Goal: Transaction & Acquisition: Purchase product/service

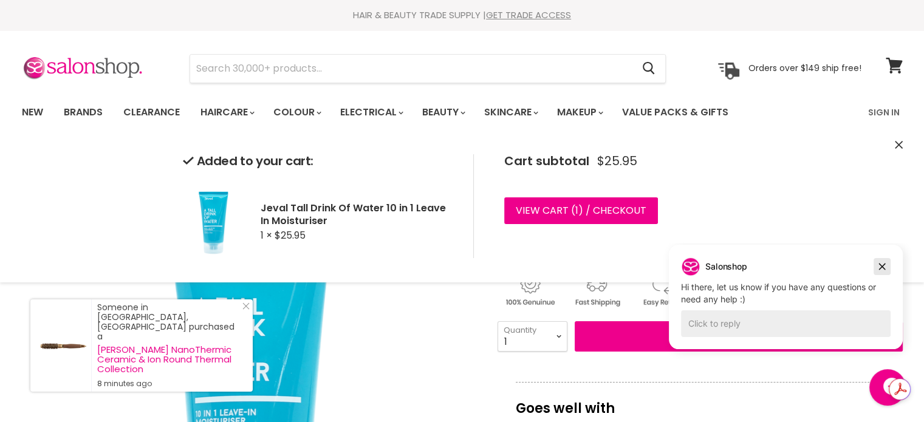
click at [876, 261] on icon "Dismiss campaign" at bounding box center [882, 266] width 12 height 15
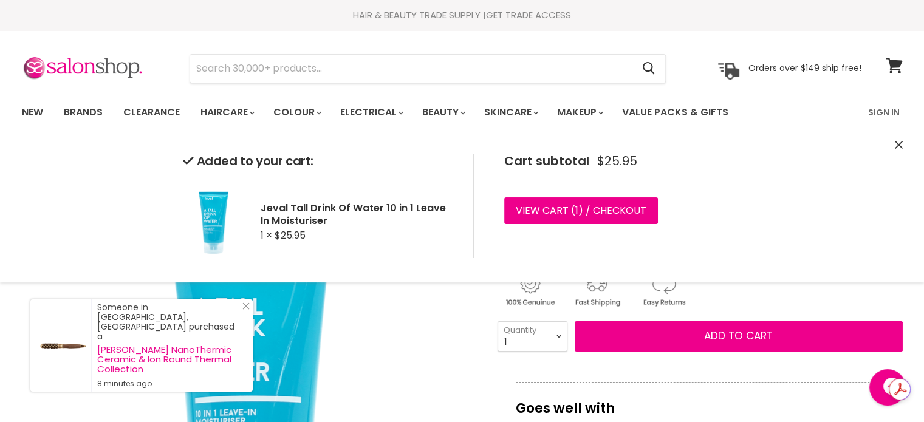
click at [899, 145] on icon "Close" at bounding box center [899, 145] width 8 height 8
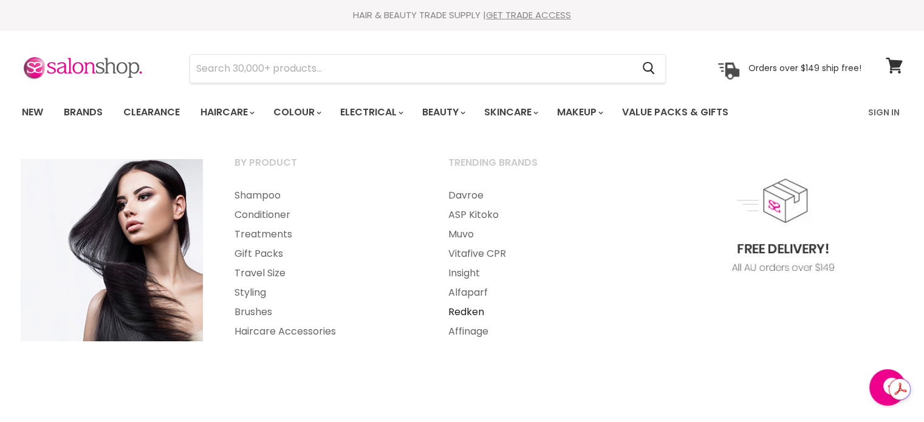
click at [476, 311] on link "Redken" at bounding box center [538, 312] width 211 height 19
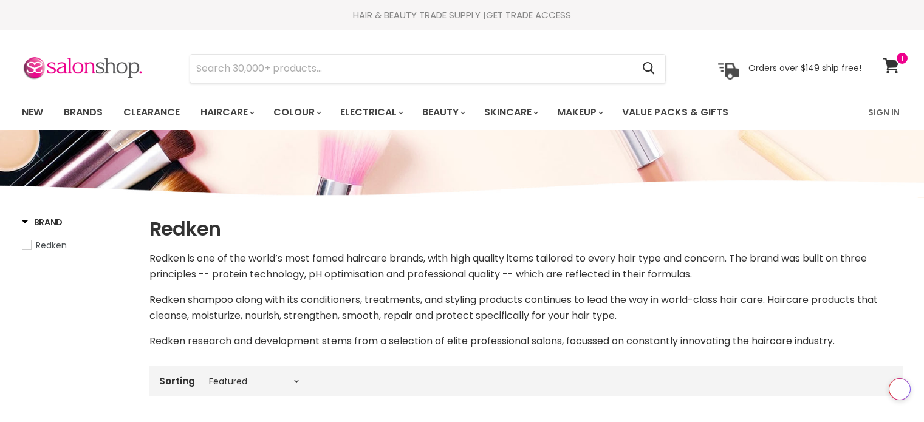
select select "manual"
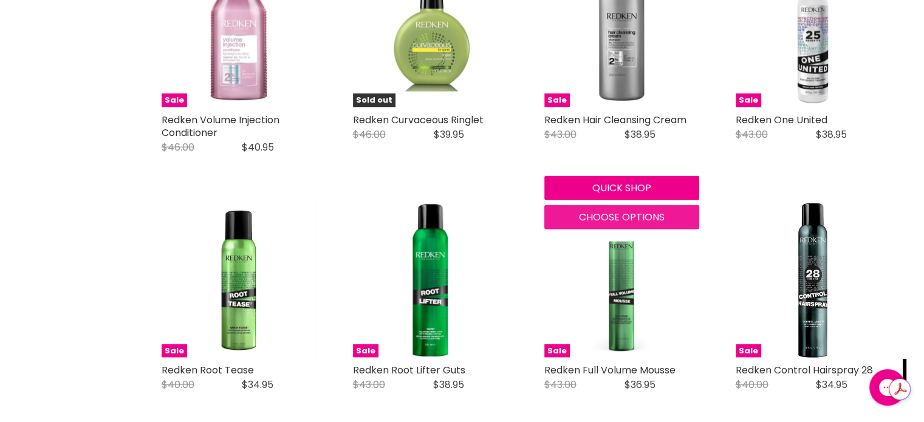
scroll to position [2795, 0]
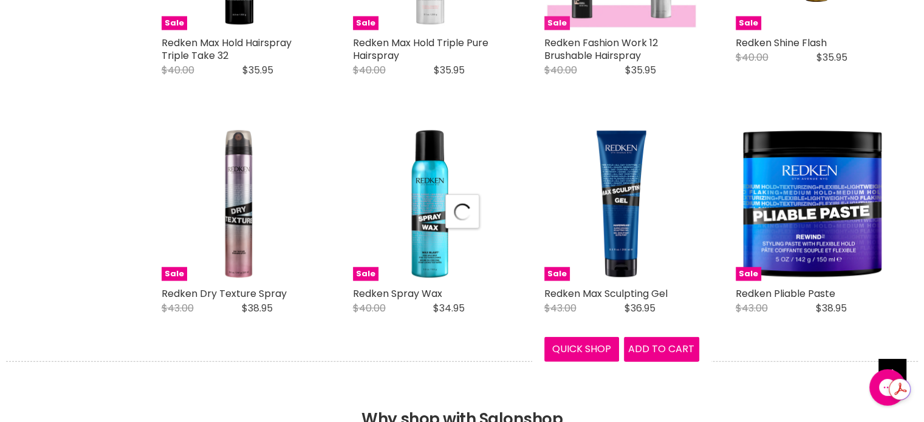
scroll to position [3099, 0]
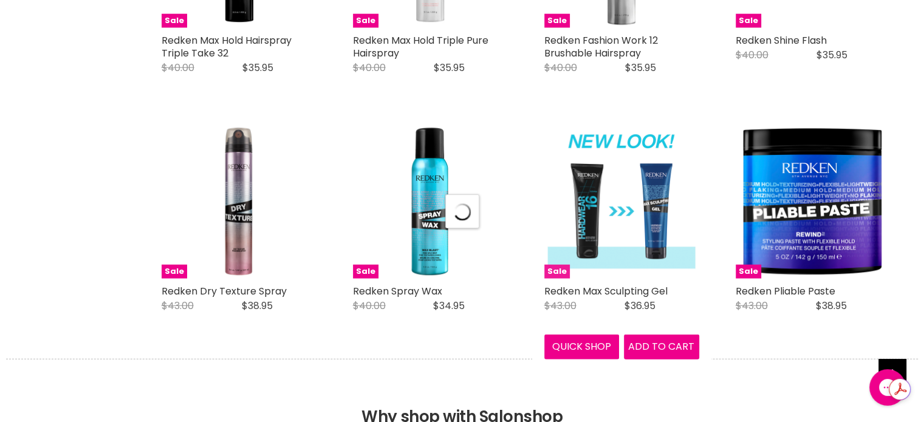
select select "manual"
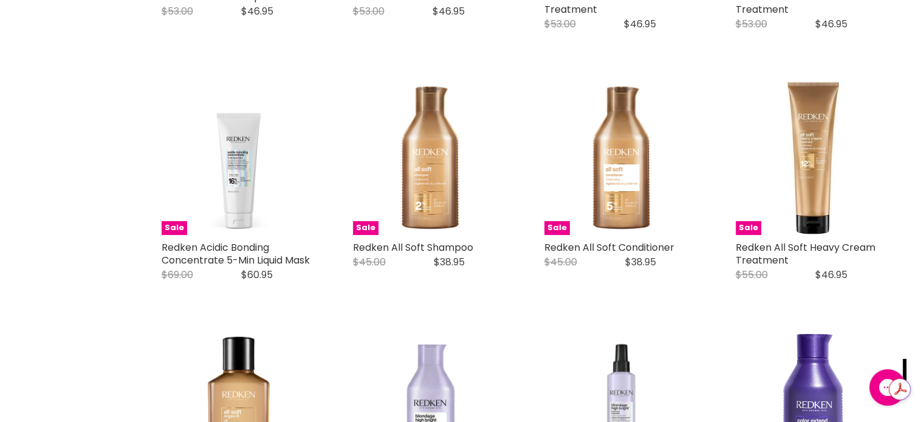
scroll to position [608, 0]
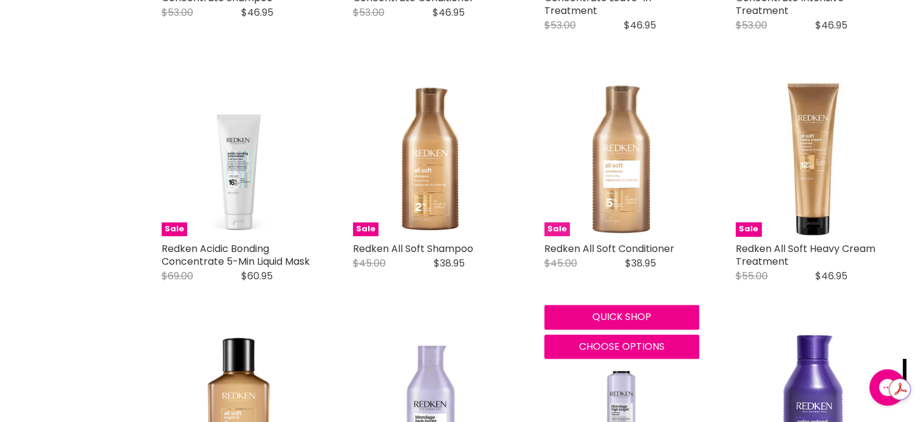
click at [622, 208] on img "Main content" at bounding box center [622, 158] width 155 height 155
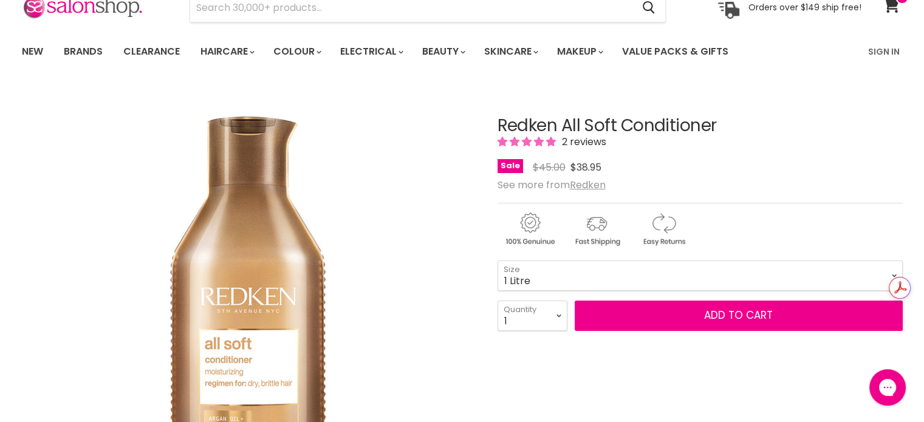
click at [498, 261] on select "300ml 500ml 1 Litre" at bounding box center [700, 276] width 405 height 30
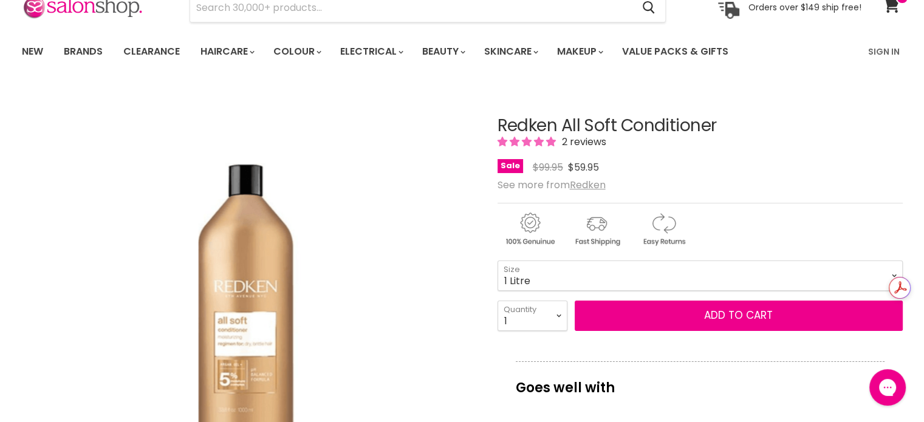
click at [558, 269] on select "300ml 500ml 1 Litre" at bounding box center [700, 276] width 405 height 30
click at [498, 261] on select "300ml 500ml 1 Litre" at bounding box center [700, 276] width 405 height 30
select select "500ml"
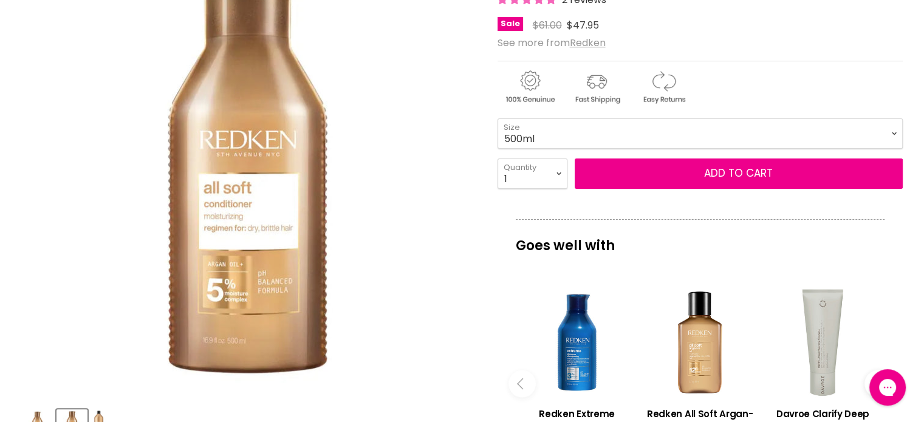
scroll to position [182, 0]
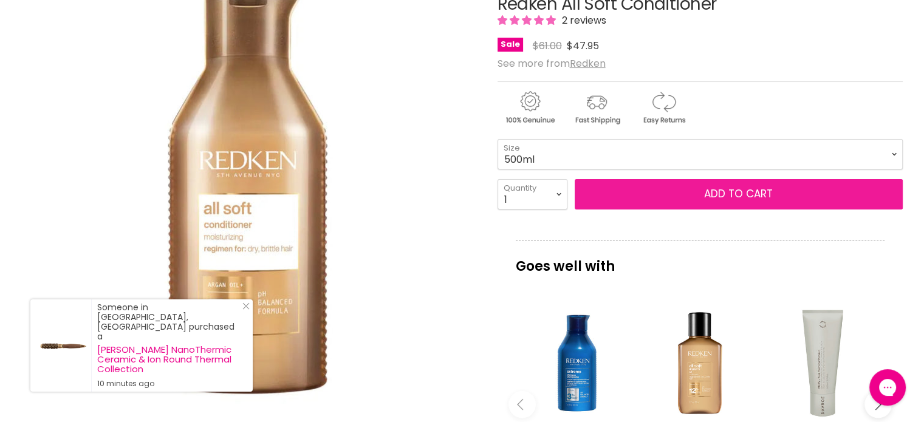
click at [649, 185] on button "Add to cart" at bounding box center [739, 194] width 328 height 30
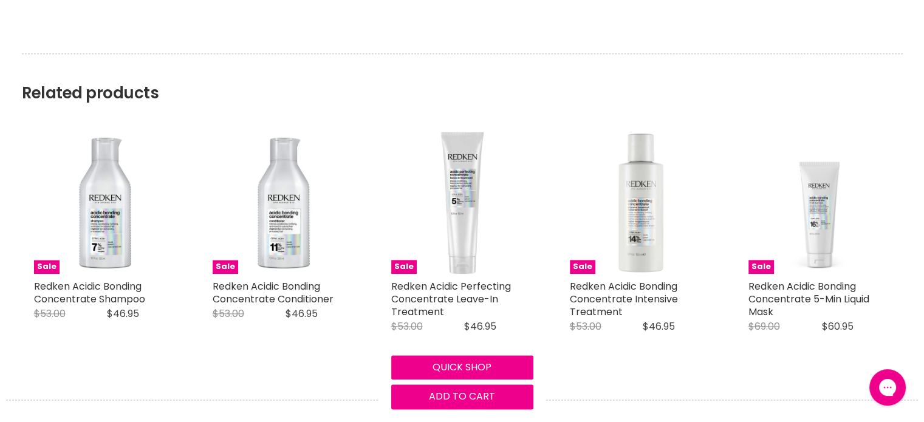
scroll to position [0, 0]
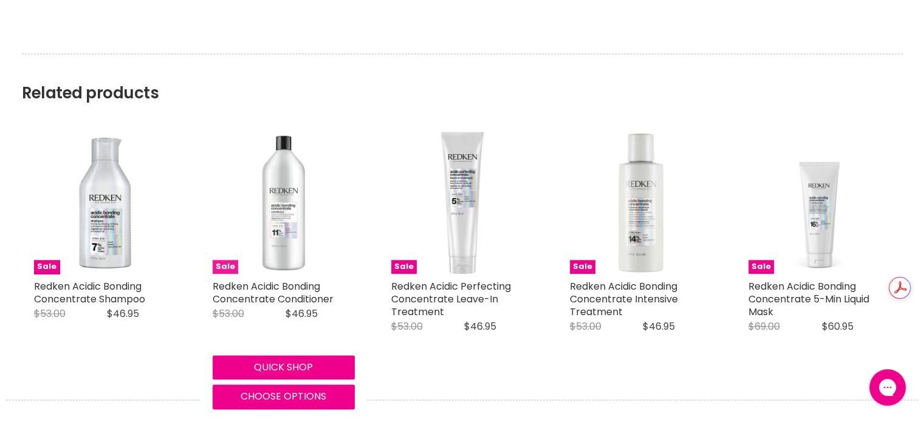
click at [282, 235] on img "Main content" at bounding box center [284, 203] width 142 height 142
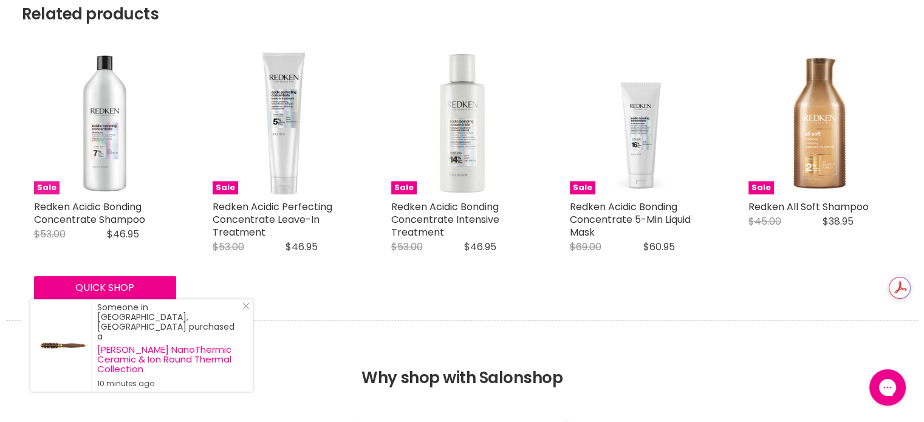
click at [132, 119] on img "Main content" at bounding box center [105, 123] width 142 height 142
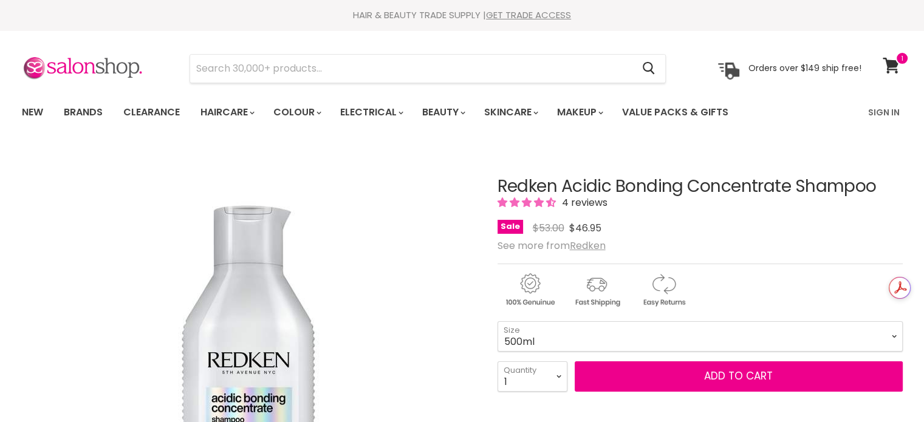
click at [498, 321] on select "300ml 500ml 1Litre" at bounding box center [700, 336] width 405 height 30
select select "500ml"
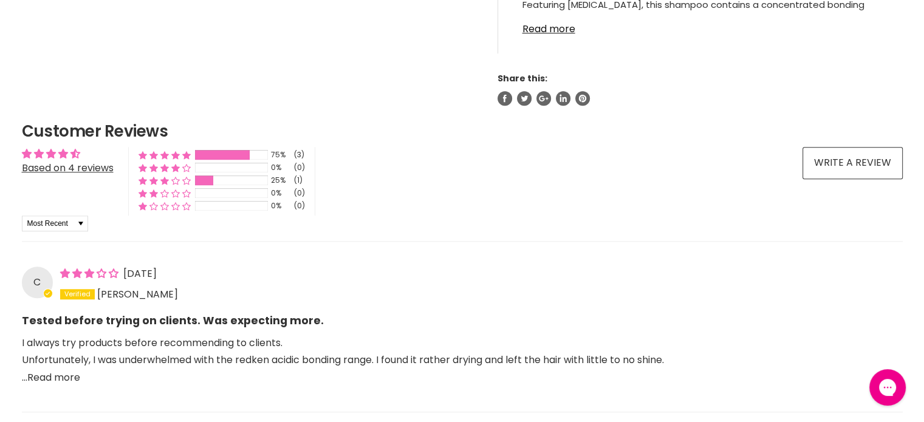
scroll to position [912, 0]
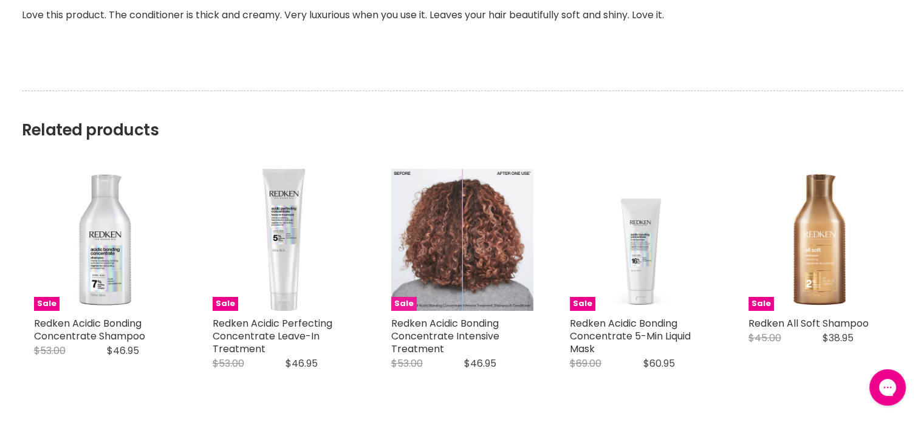
click at [475, 201] on img "Main content" at bounding box center [462, 240] width 142 height 142
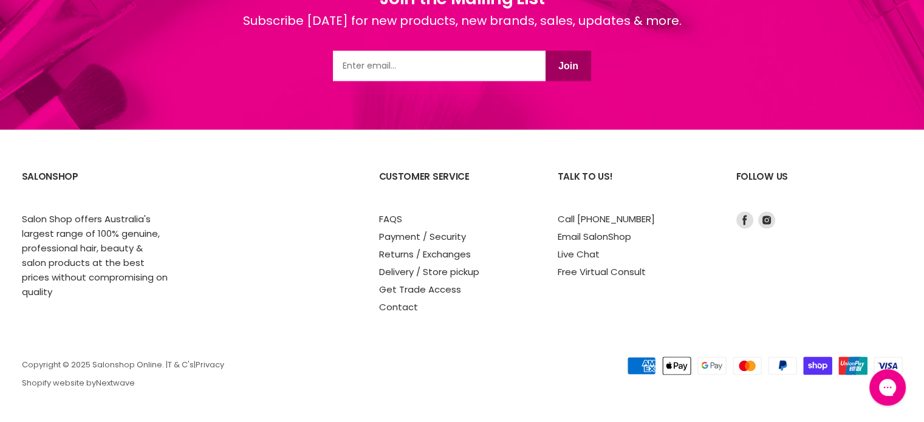
scroll to position [1808, 0]
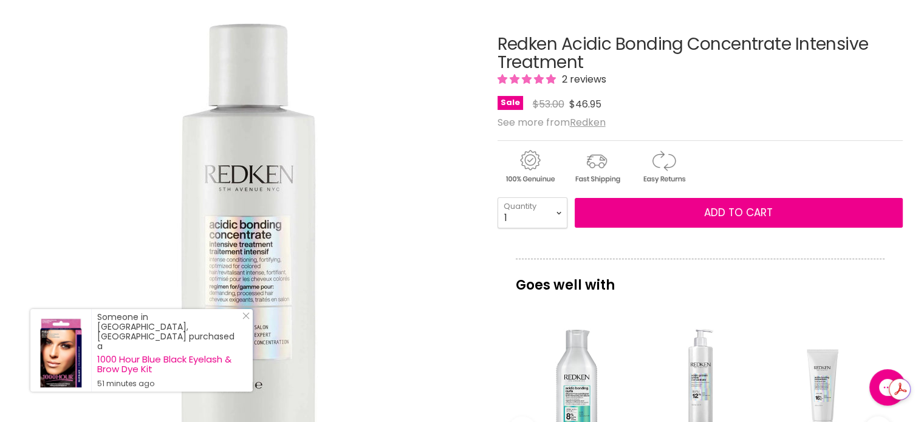
scroll to position [122, 0]
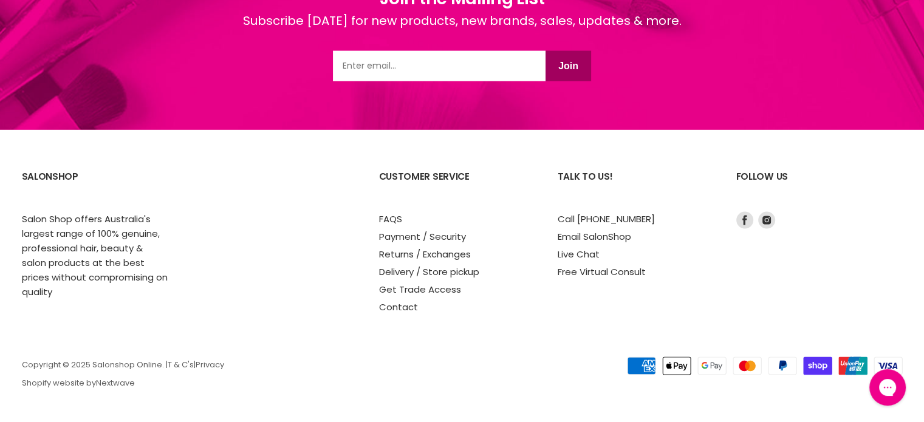
scroll to position [1779, 0]
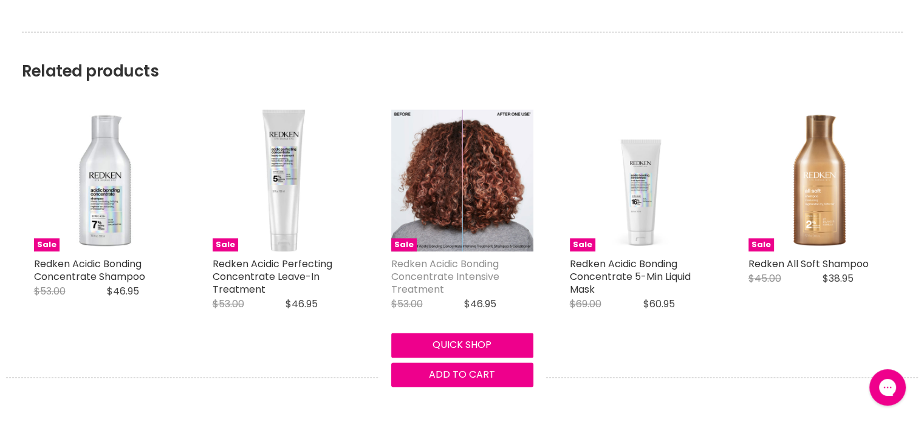
click at [461, 257] on link "Redken Acidic Bonding Concentrate Intensive Treatment" at bounding box center [445, 277] width 108 height 40
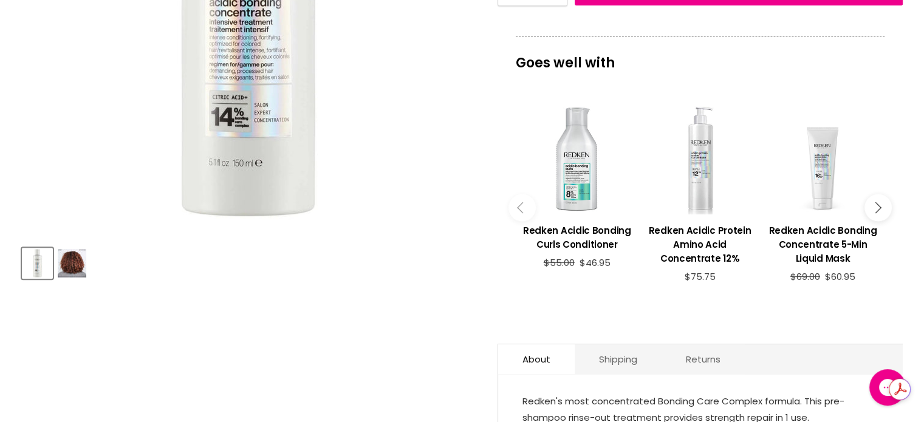
click at [77, 261] on img "Product thumbnails" at bounding box center [72, 263] width 29 height 29
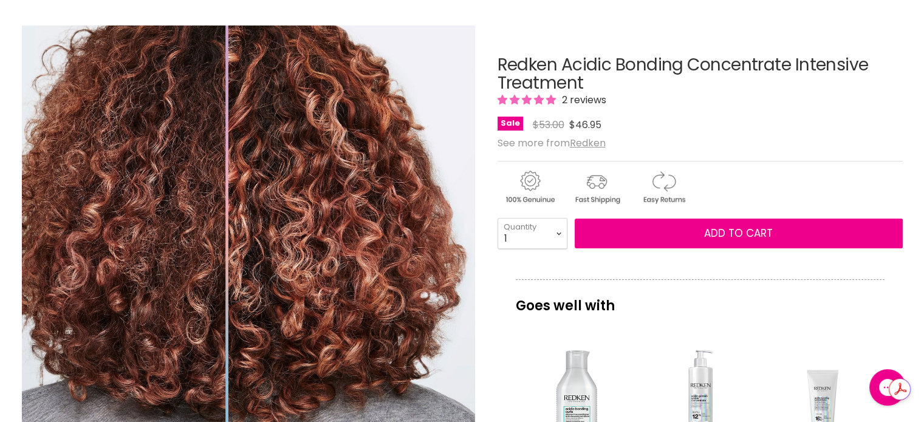
scroll to position [122, 0]
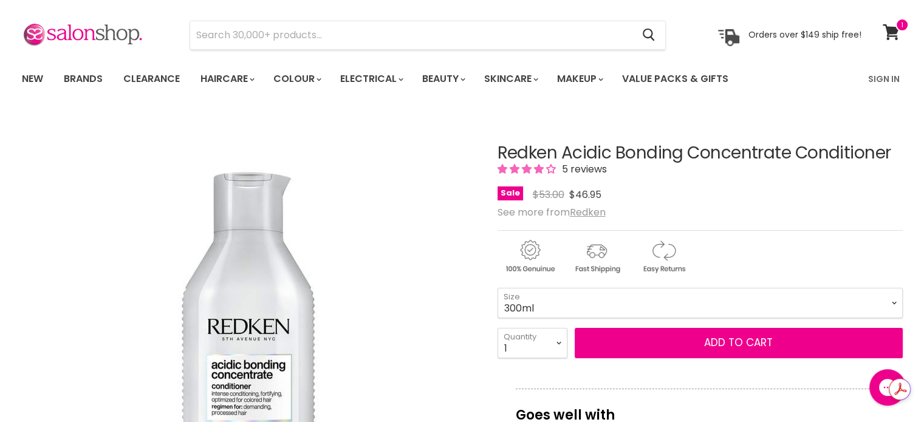
scroll to position [15, 0]
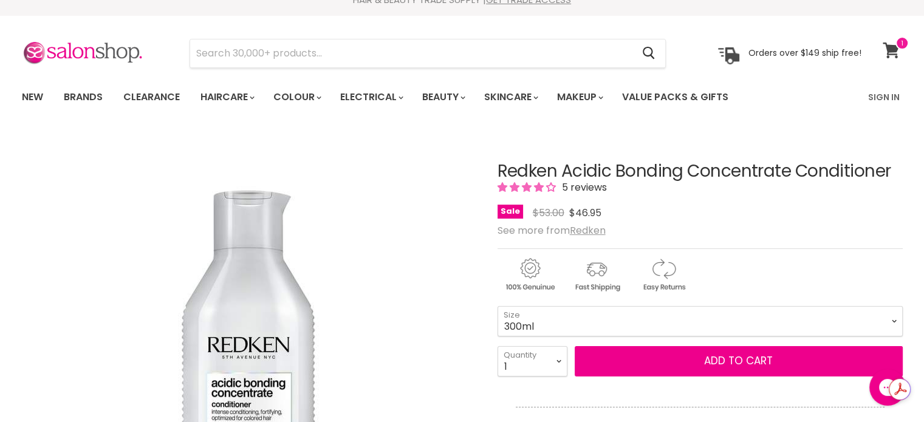
click at [891, 49] on icon at bounding box center [891, 51] width 16 height 16
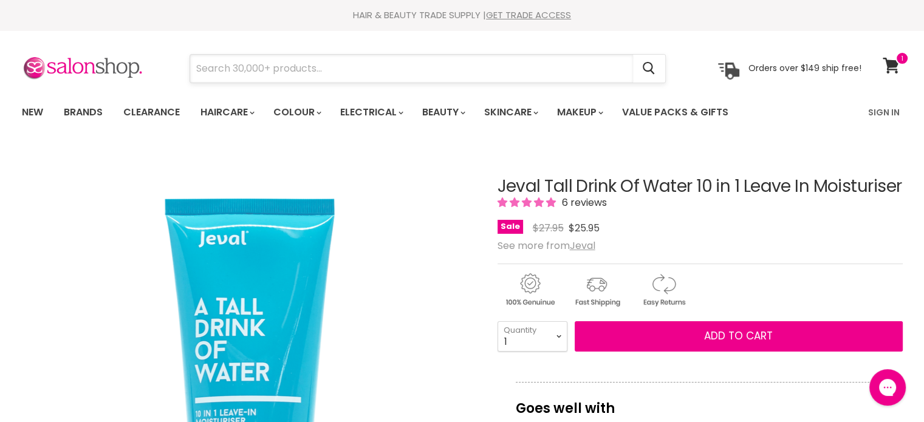
click at [242, 62] on input "Search" at bounding box center [411, 69] width 443 height 28
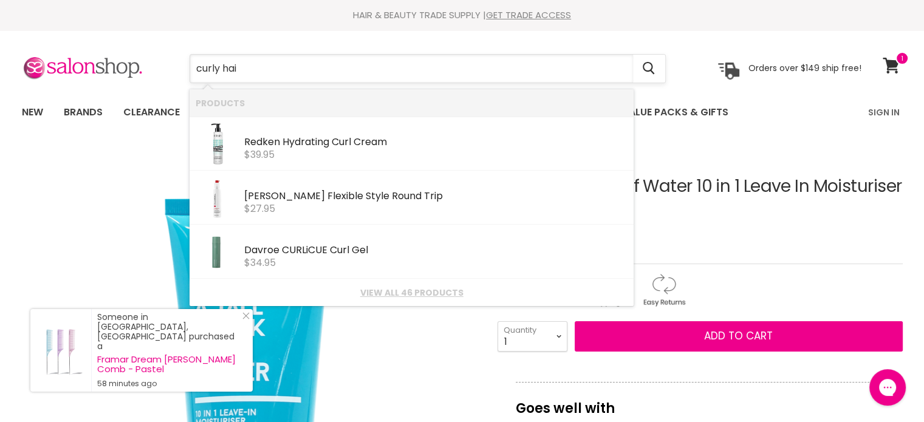
type input "curly hair"
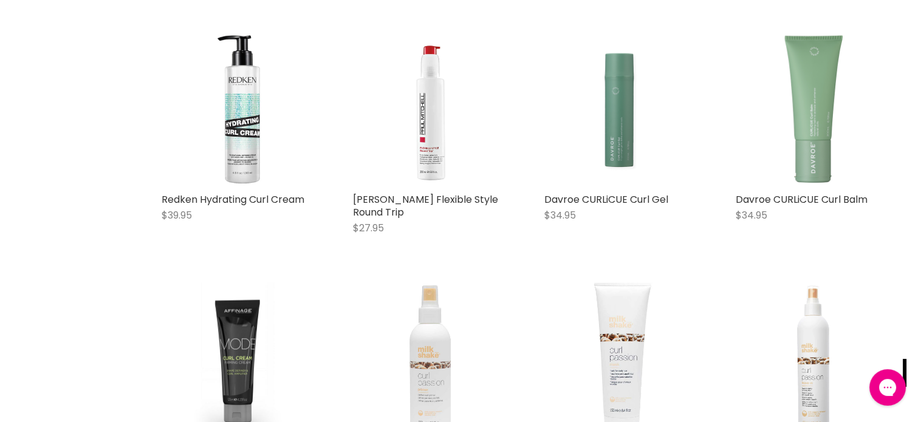
scroll to position [1094, 0]
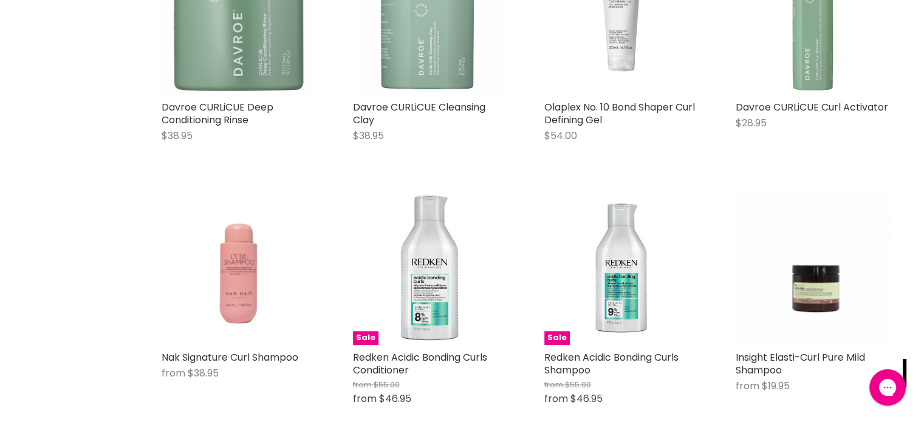
scroll to position [1641, 0]
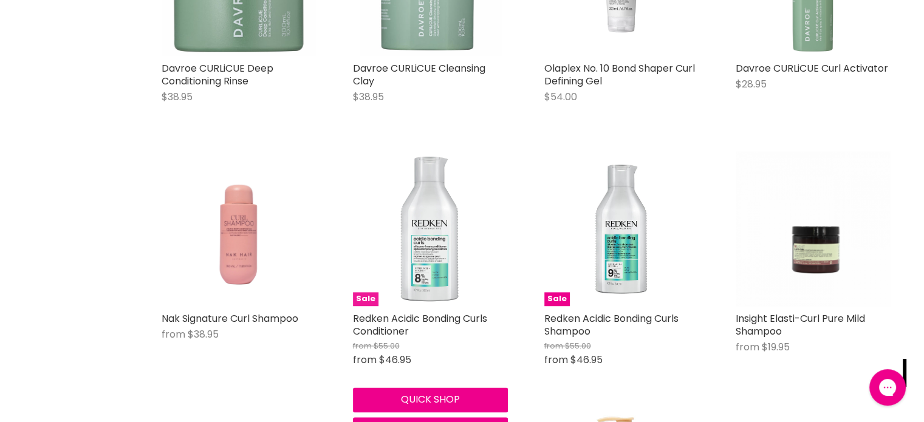
click at [437, 263] on img "Main content" at bounding box center [430, 228] width 155 height 155
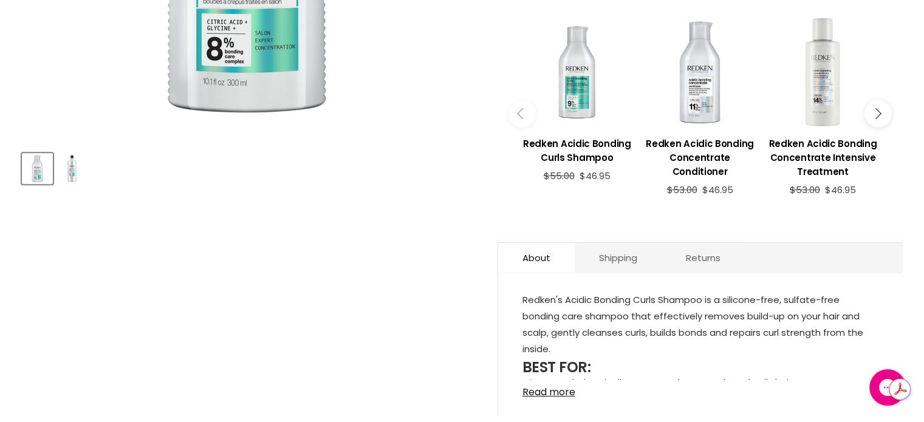
scroll to position [547, 0]
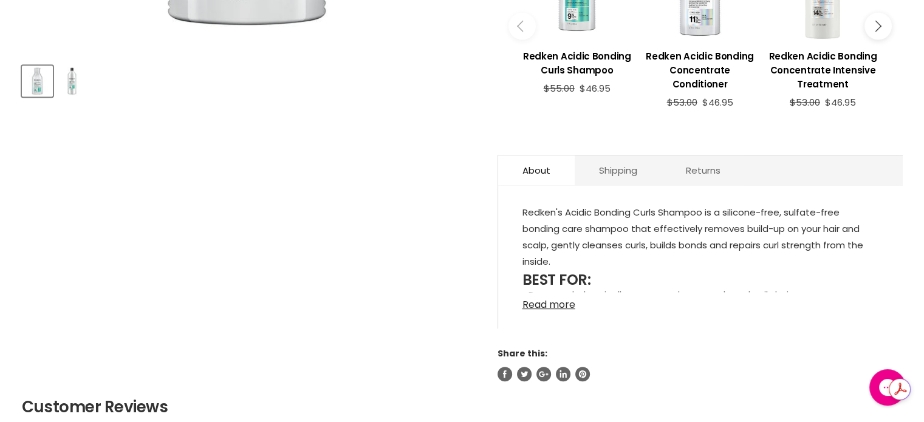
click at [562, 306] on link "Read more" at bounding box center [701, 301] width 356 height 18
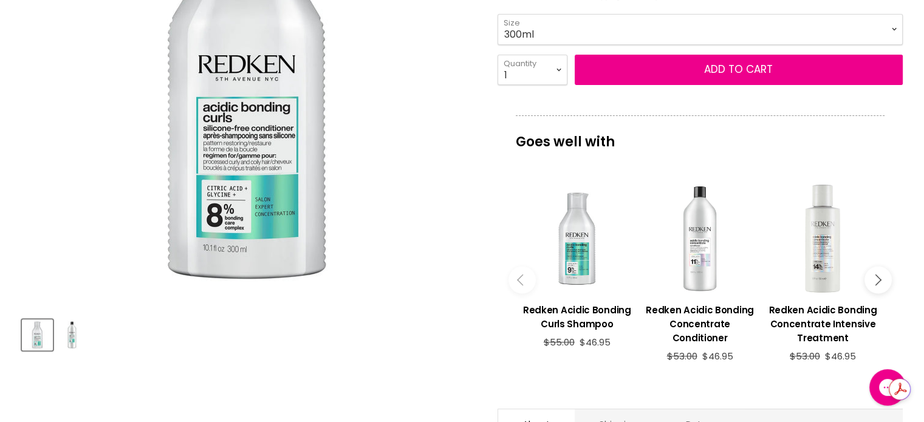
scroll to position [182, 0]
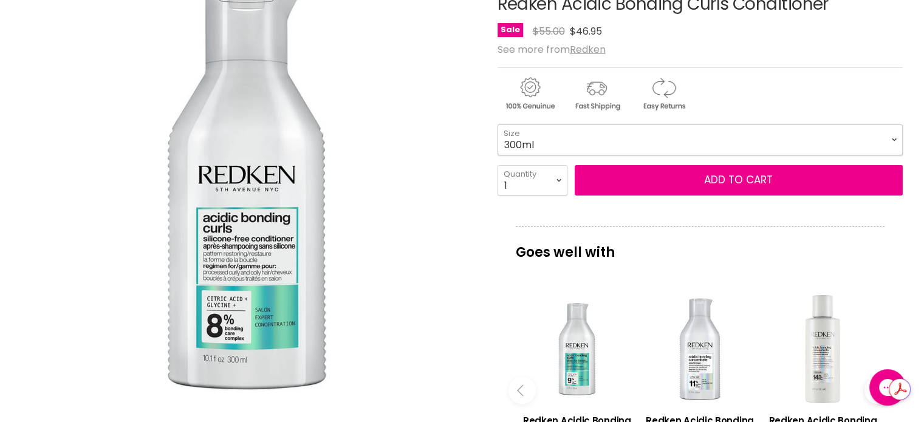
click at [542, 135] on select "300ml 1L" at bounding box center [700, 140] width 405 height 30
click at [541, 136] on select "300ml 1L" at bounding box center [700, 140] width 405 height 30
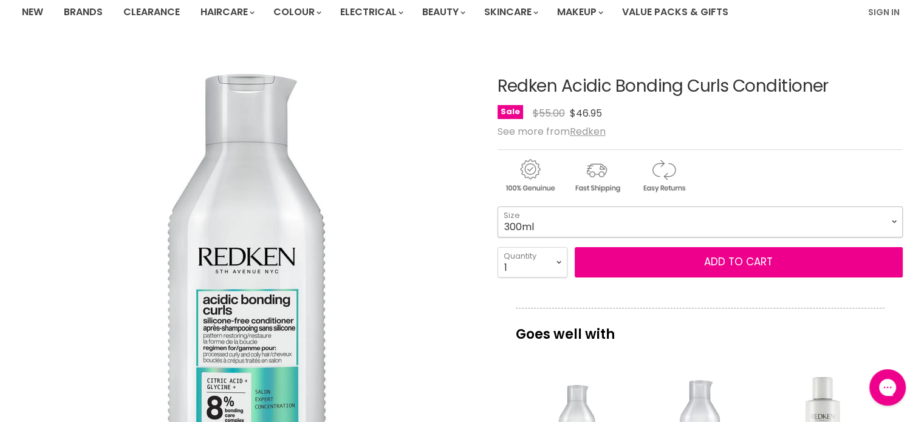
scroll to position [122, 0]
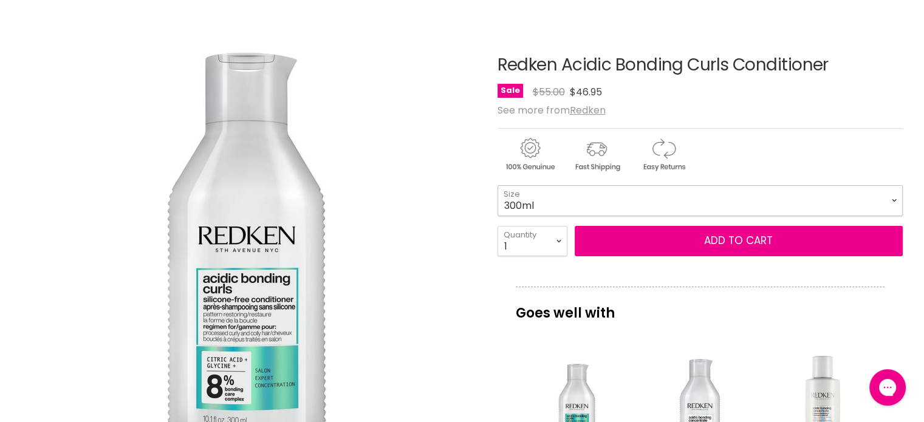
click at [558, 201] on select "300ml 1L" at bounding box center [700, 200] width 405 height 30
click at [498, 185] on select "300ml 1L" at bounding box center [700, 200] width 405 height 30
select select "1L"
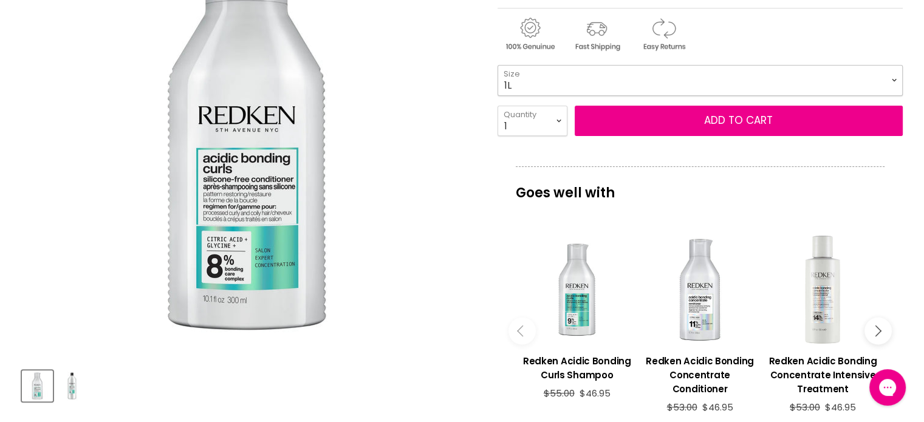
scroll to position [243, 0]
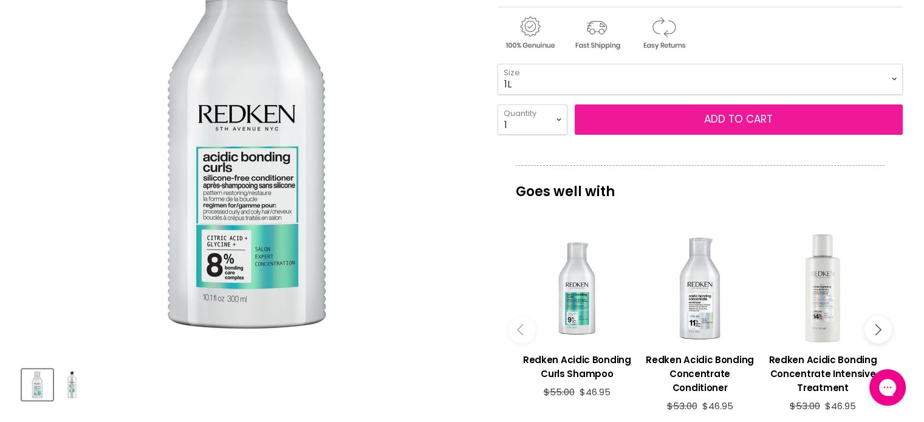
click at [620, 132] on button "Add to cart" at bounding box center [739, 120] width 328 height 30
click at [642, 119] on button "Add to cart" at bounding box center [739, 120] width 328 height 30
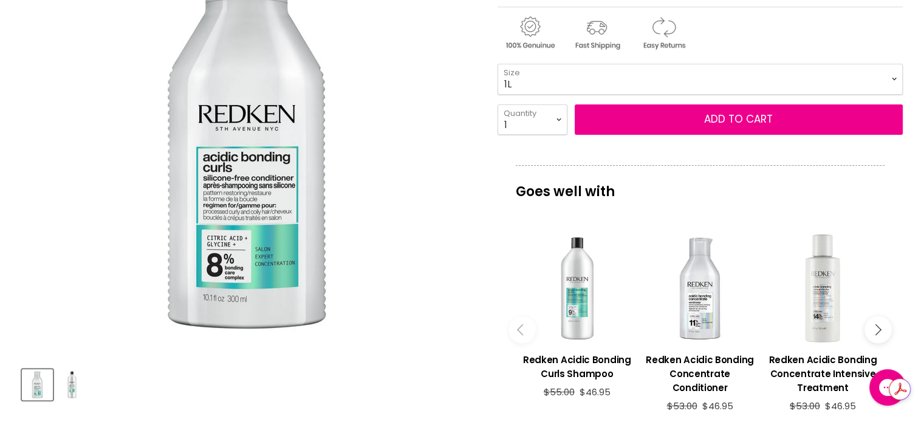
scroll to position [0, 0]
click at [575, 300] on div "Main content" at bounding box center [577, 288] width 111 height 111
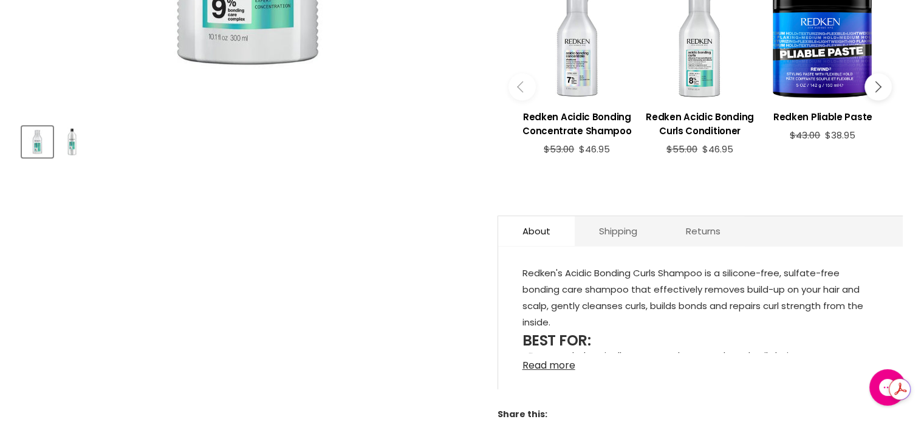
click at [557, 363] on link "Read more" at bounding box center [701, 362] width 356 height 18
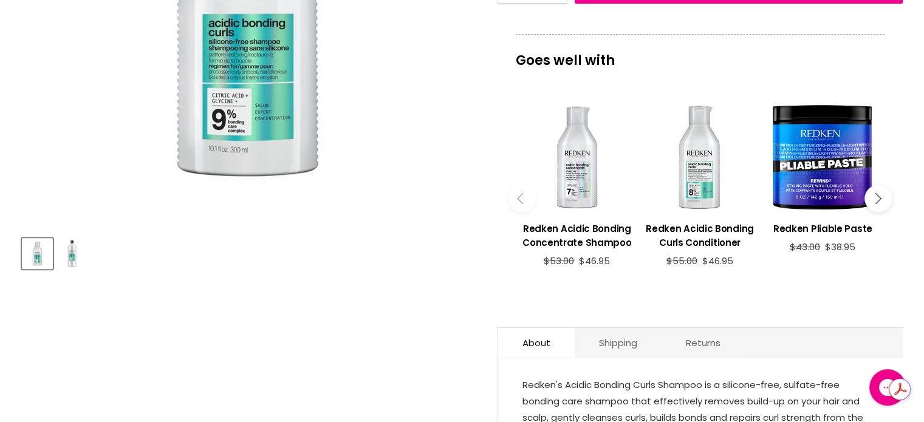
scroll to position [365, 0]
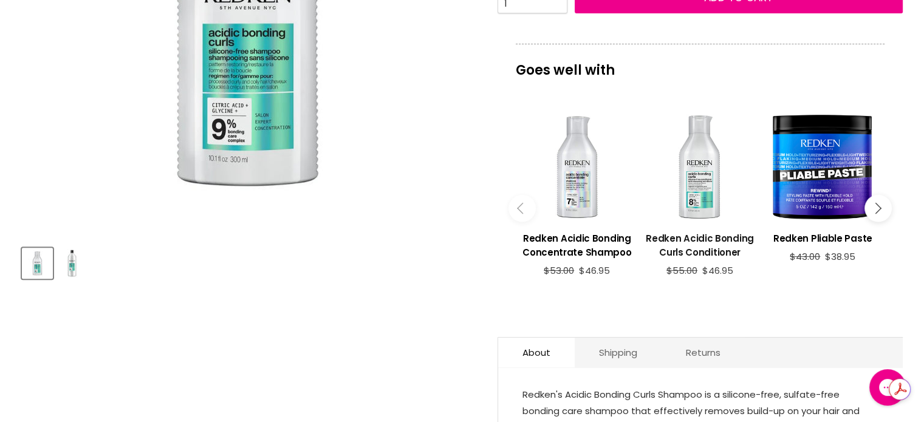
click at [710, 250] on h3 "Redken Acidic Bonding Curls Conditioner" at bounding box center [700, 246] width 111 height 28
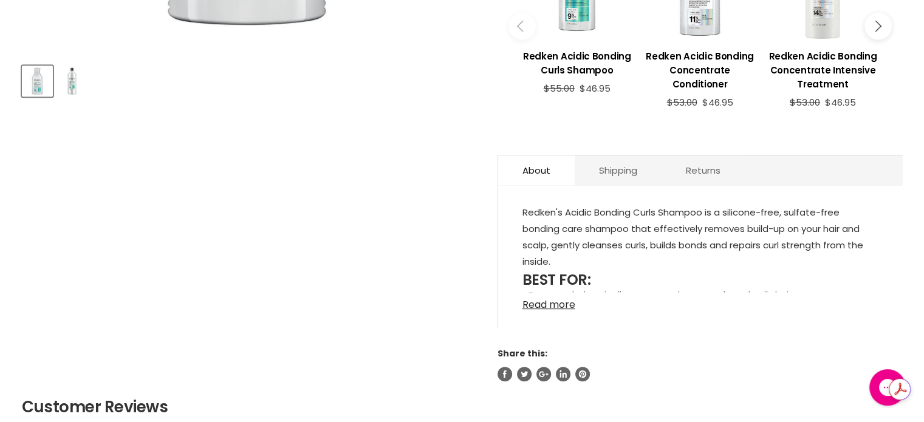
click at [564, 301] on link "Read more" at bounding box center [701, 301] width 356 height 18
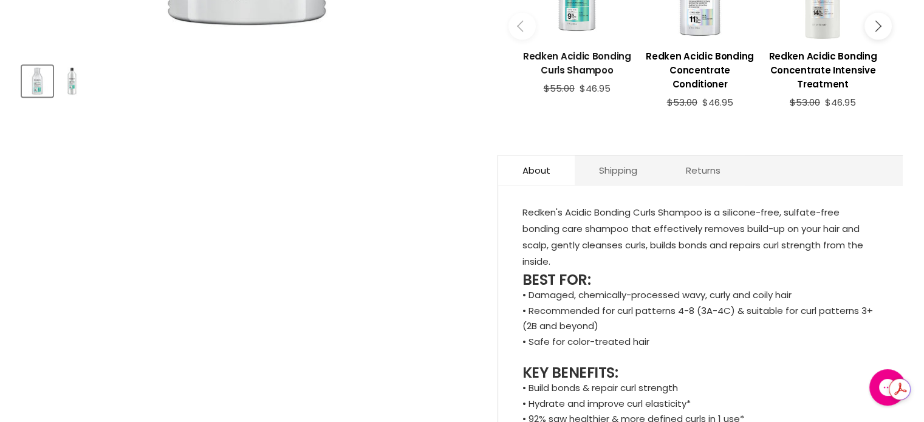
click at [583, 62] on h3 "Redken Acidic Bonding Curls Shampoo" at bounding box center [577, 63] width 111 height 28
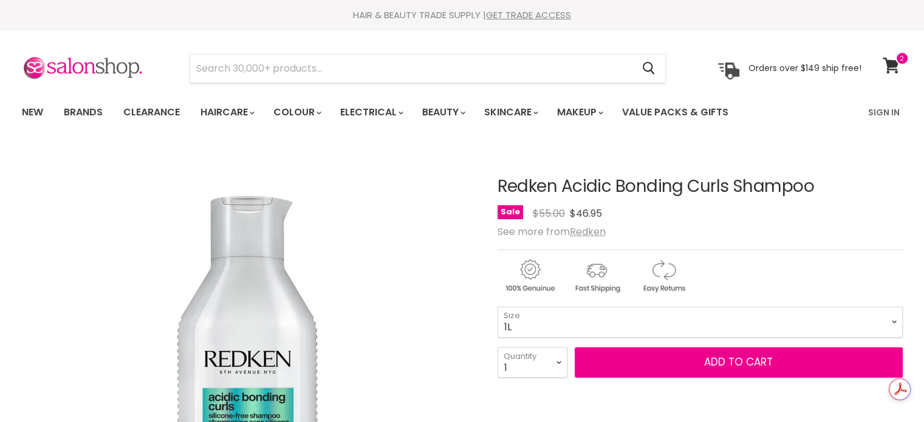
click at [498, 307] on select "300ml 1L" at bounding box center [700, 322] width 405 height 30
select select "1L"
